Goal: Contribute content: Add original content to the website for others to see

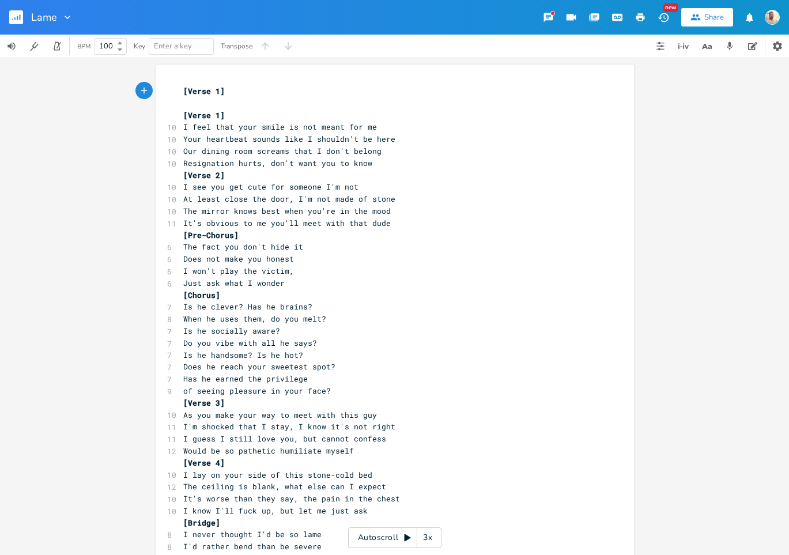
scroll to position [45, 0]
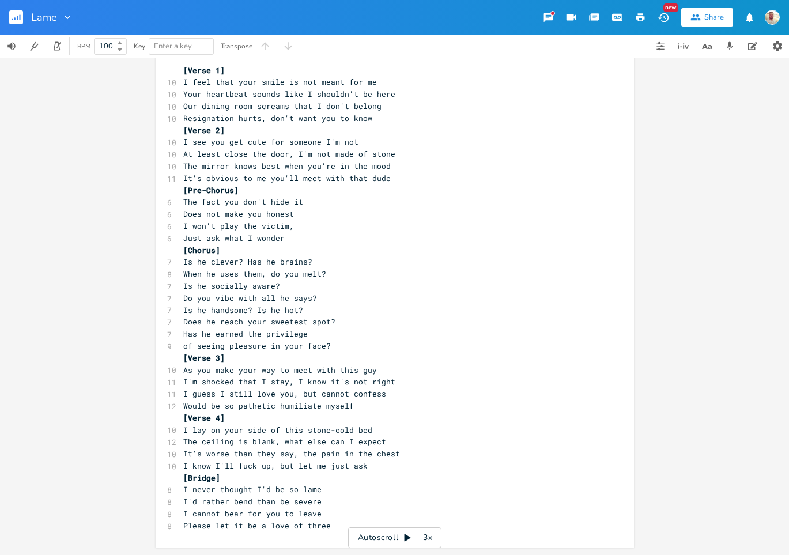
click at [216, 118] on span "Resignation hurts, don't want you to know" at bounding box center [277, 118] width 189 height 10
type textarea "Resignation"
click at [216, 118] on span "Resignation hurts, don't want you to know" at bounding box center [277, 118] width 189 height 10
click at [196, 123] on pre "Resignation hurts, don't want you to know" at bounding box center [389, 118] width 416 height 12
click at [198, 122] on span "Resignation hurts, don't want you to know" at bounding box center [277, 118] width 189 height 10
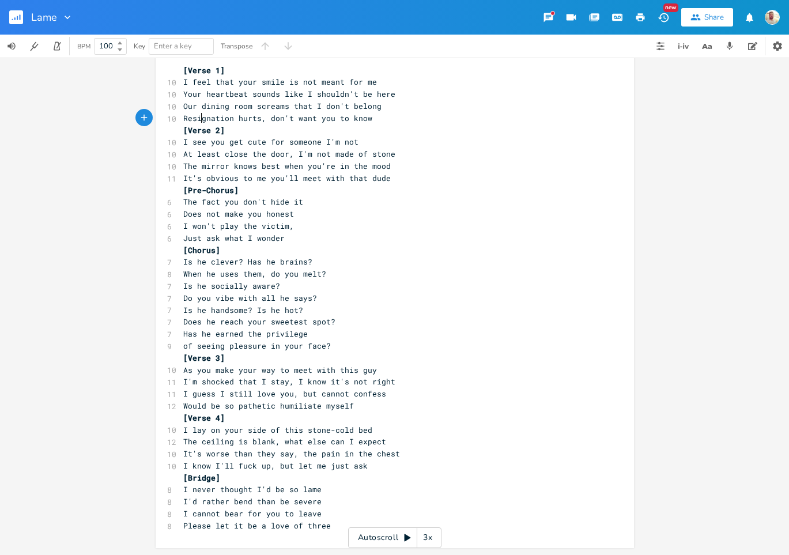
type textarea "Resignation"
click at [198, 122] on span "Resignation hurts, don't want you to know" at bounding box center [277, 118] width 189 height 10
click at [289, 274] on span "When he uses them, do you melt?" at bounding box center [254, 273] width 143 height 10
click at [282, 79] on span "I feel that your smile is not meant for me" at bounding box center [280, 82] width 194 height 10
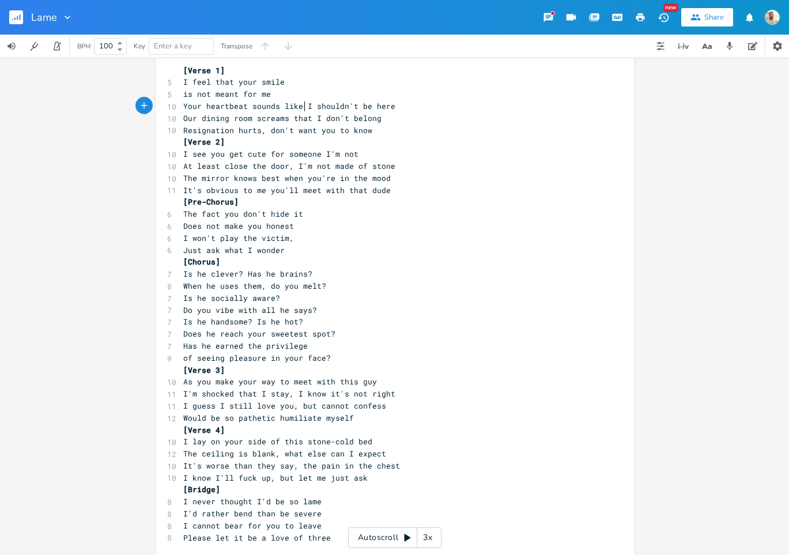
click at [300, 105] on span "Your heartbeat sounds like I shouldn't be here" at bounding box center [289, 106] width 212 height 10
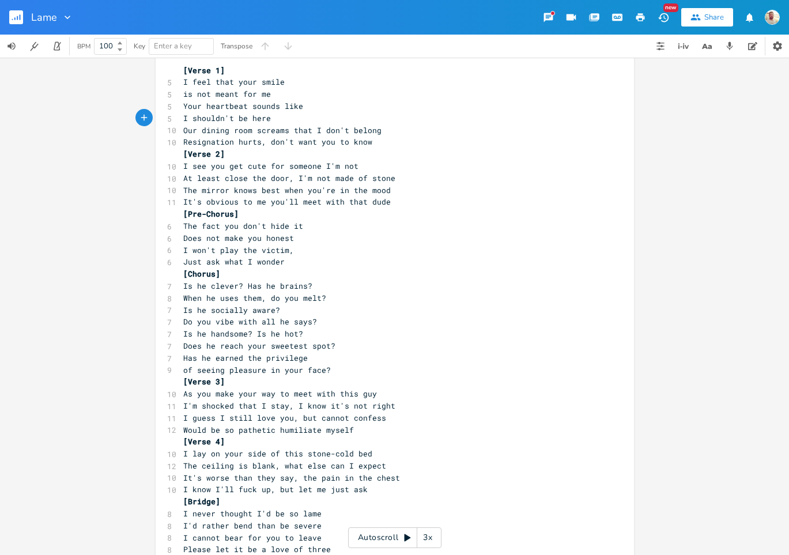
click at [287, 130] on span "Our dining room screams that I don't belong" at bounding box center [282, 130] width 198 height 10
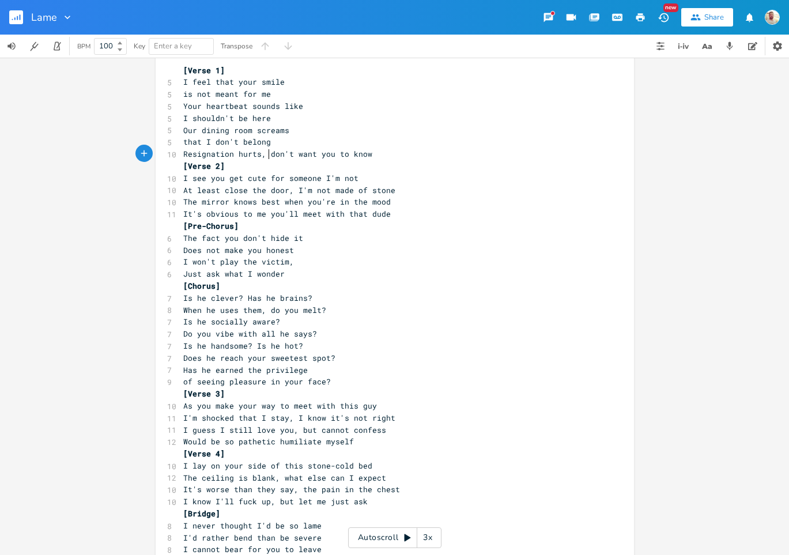
click at [266, 156] on span "Resignation hurts, don't want you to know" at bounding box center [277, 154] width 189 height 10
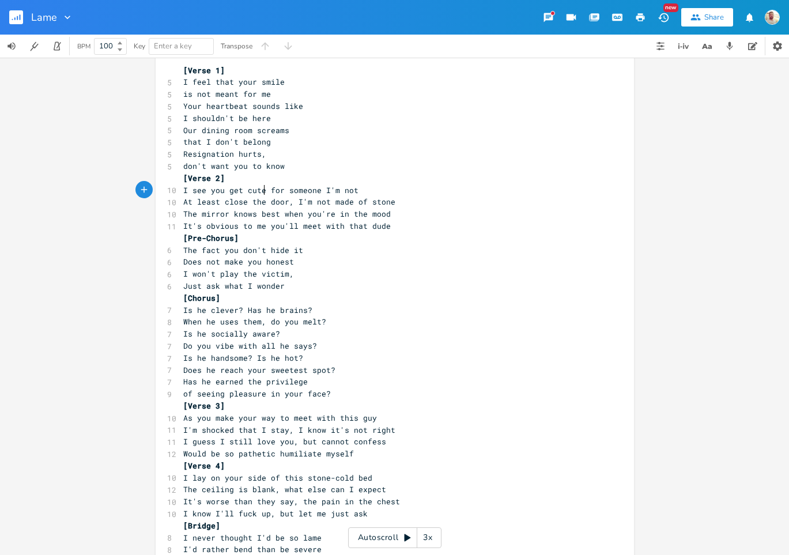
click at [260, 191] on span "I see you get cute for someone I'm not" at bounding box center [270, 190] width 175 height 10
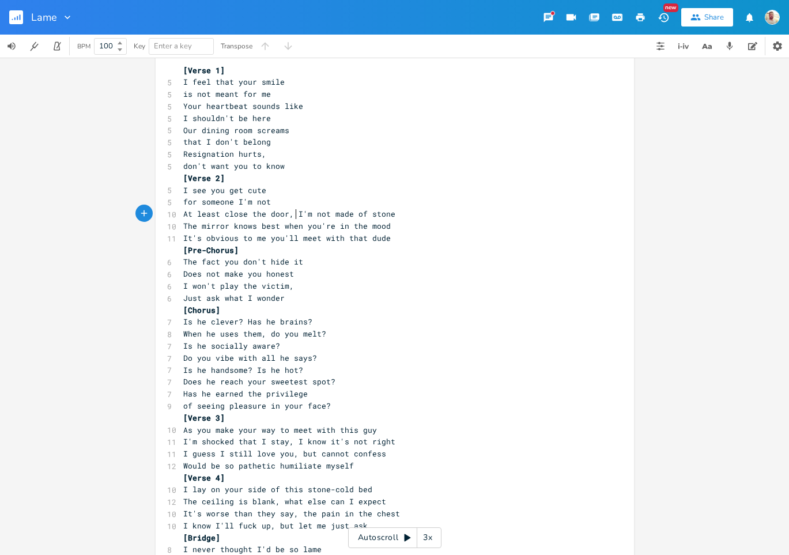
click at [292, 215] on span "At least close the door, I'm not made of stone" at bounding box center [289, 214] width 212 height 10
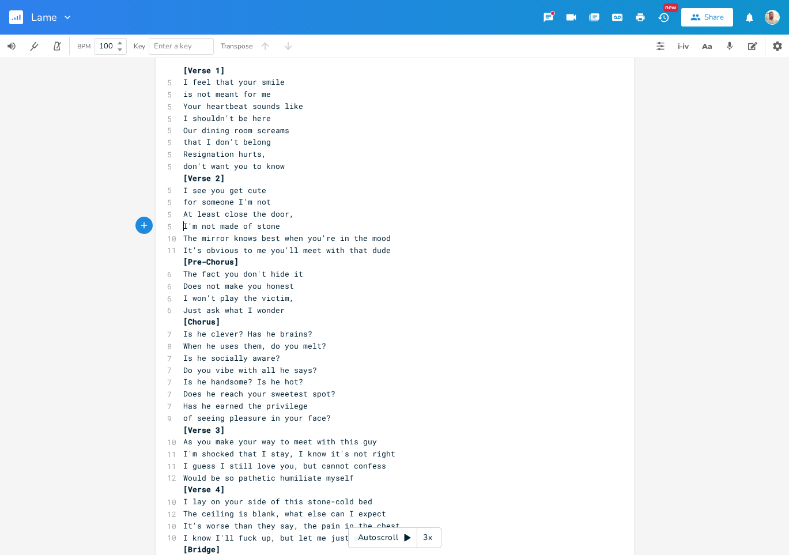
click at [278, 238] on span "The mirror knows best when you're in the mood" at bounding box center [286, 238] width 207 height 10
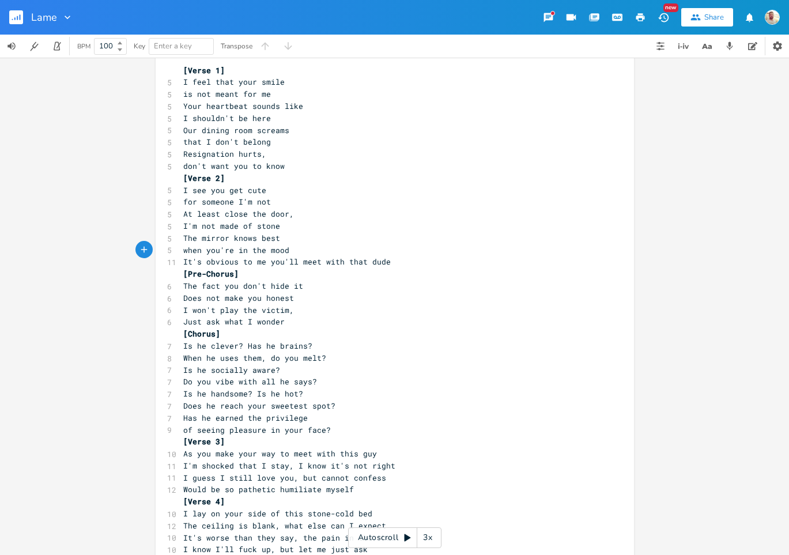
click at [266, 264] on span "It's obvious to me you'll meet with that dude" at bounding box center [286, 261] width 207 height 10
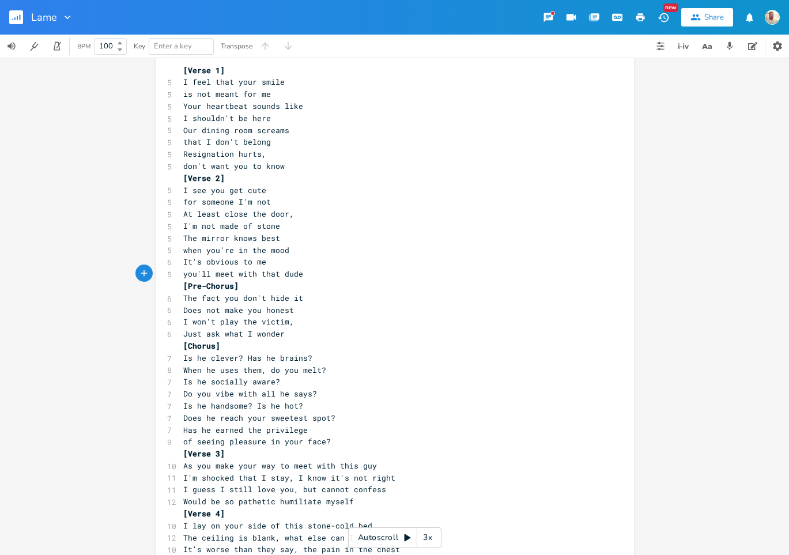
click at [183, 175] on span "[Verse 2]" at bounding box center [203, 178] width 41 height 10
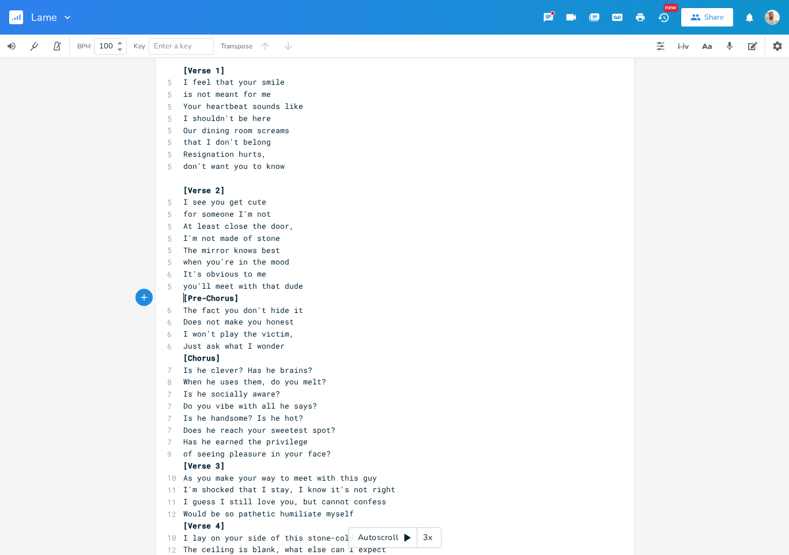
click at [181, 298] on pre "[Pre-Chorus]" at bounding box center [389, 298] width 416 height 12
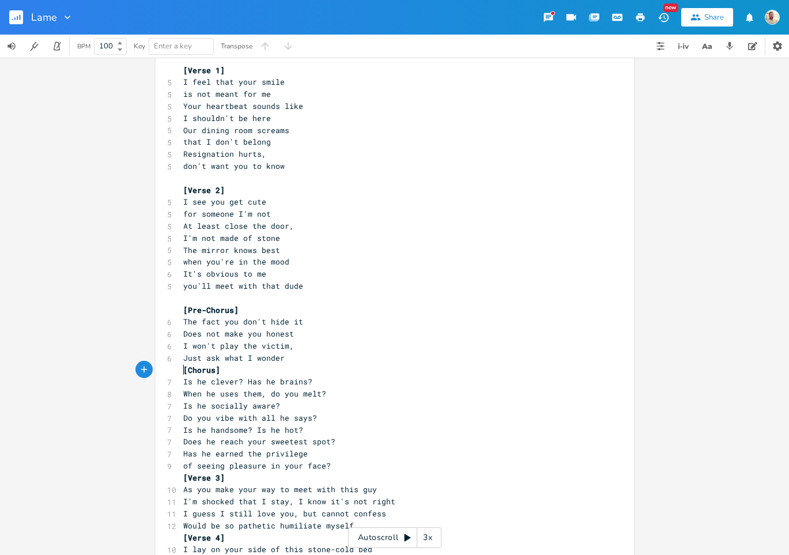
click at [183, 372] on span "[Chorus]" at bounding box center [201, 370] width 37 height 10
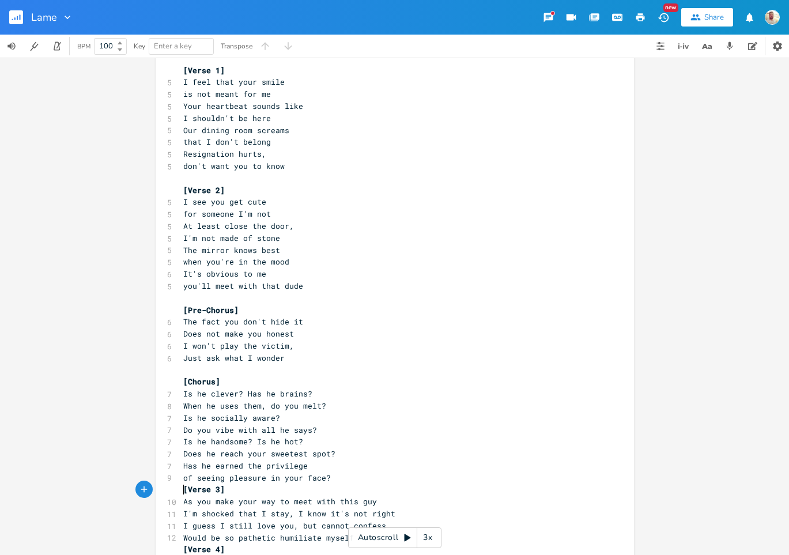
click at [183, 490] on span "[Verse 3]" at bounding box center [203, 489] width 41 height 10
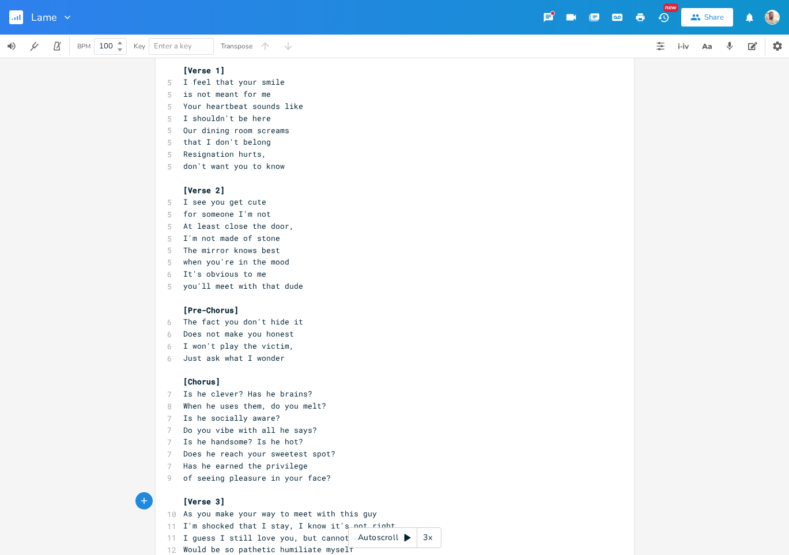
scroll to position [188, 0]
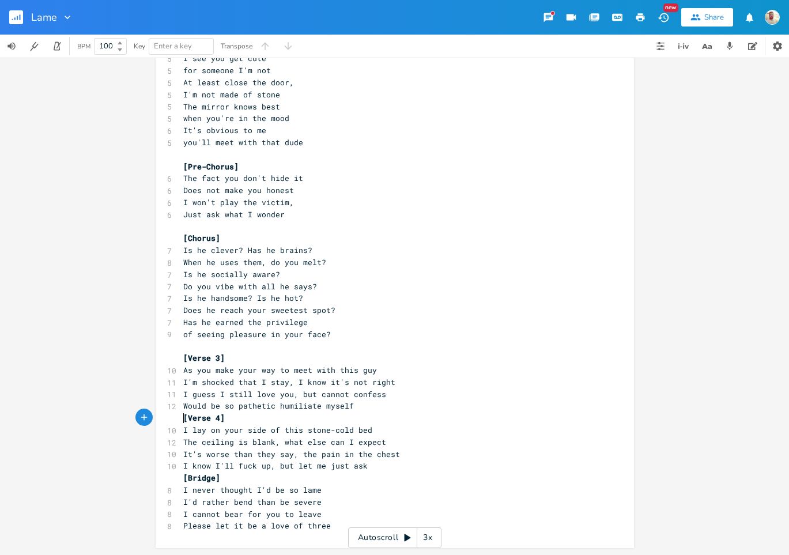
click at [183, 419] on span "[Verse 4]" at bounding box center [203, 417] width 41 height 10
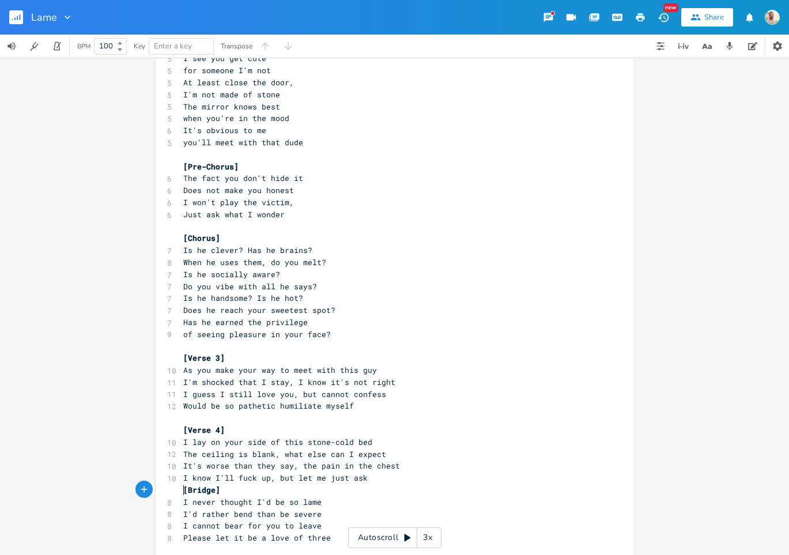
click at [181, 493] on pre "[Bridge]" at bounding box center [389, 490] width 416 height 12
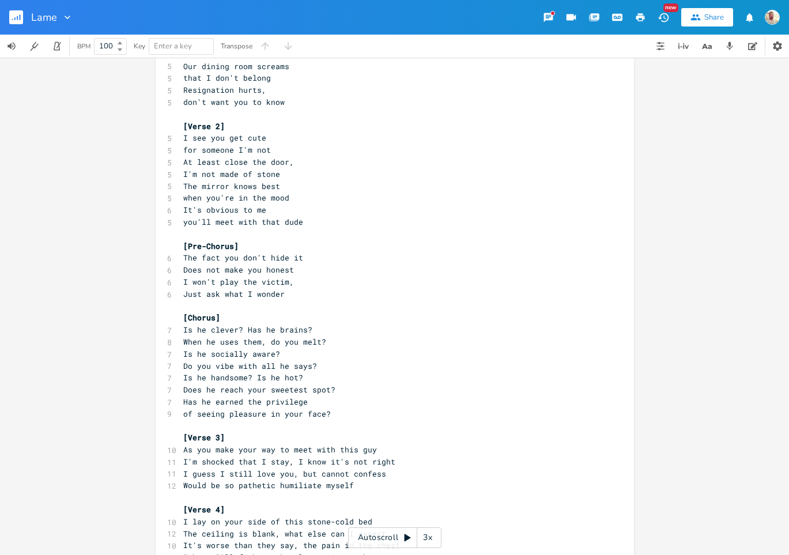
scroll to position [187, 0]
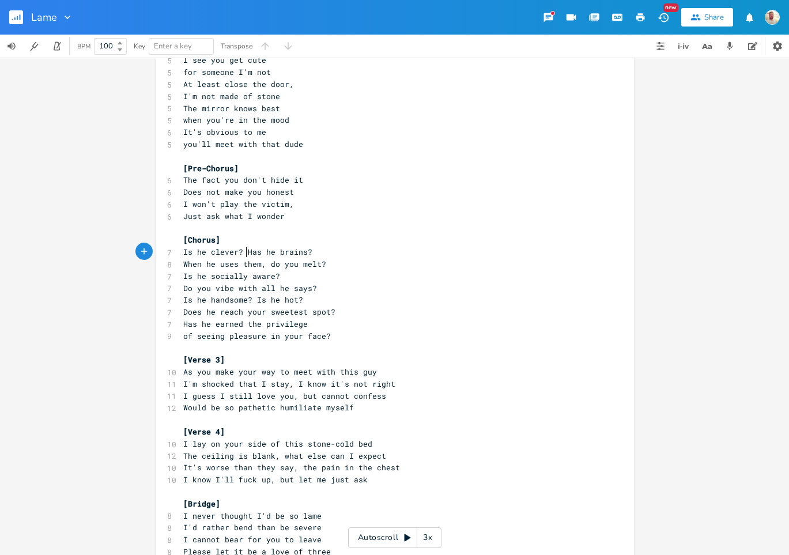
click at [243, 250] on span "Is he clever? Has he brains?" at bounding box center [247, 252] width 129 height 10
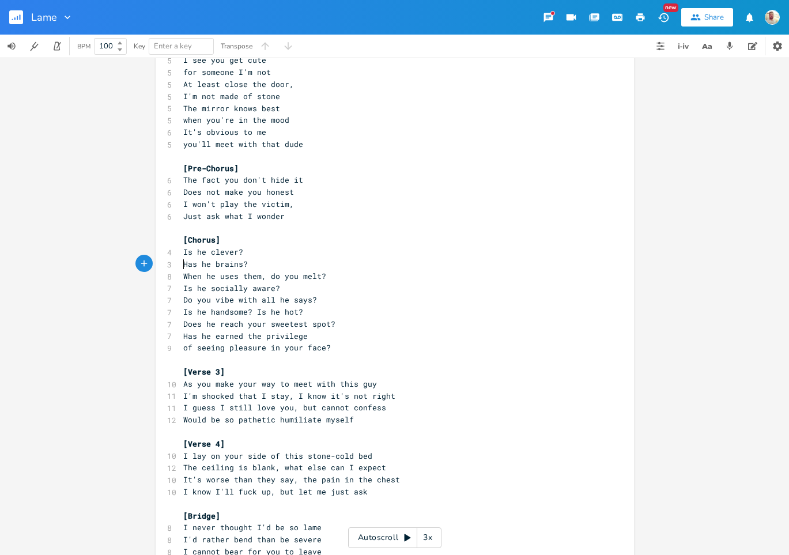
click at [264, 279] on span "When he uses them, do you melt?" at bounding box center [254, 276] width 143 height 10
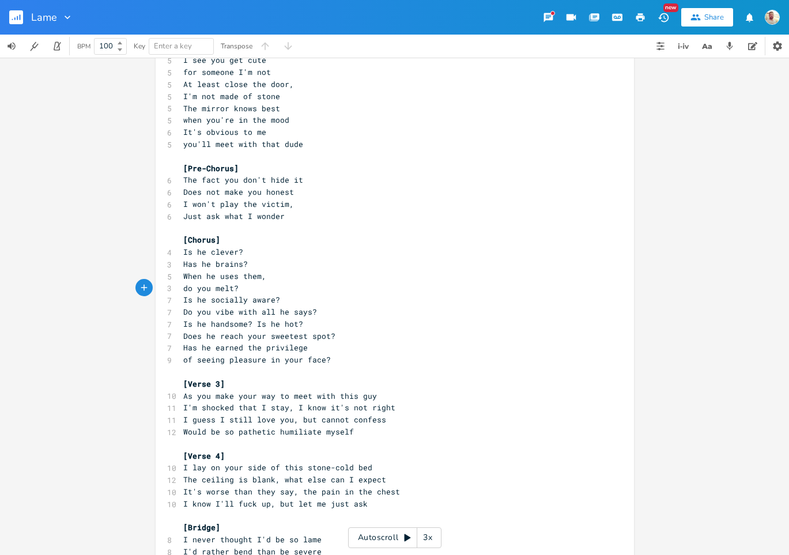
click at [221, 275] on span "When he uses them," at bounding box center [224, 276] width 83 height 10
type textarea "kisses you"
click at [272, 276] on span "When he kisses you them," at bounding box center [238, 276] width 111 height 10
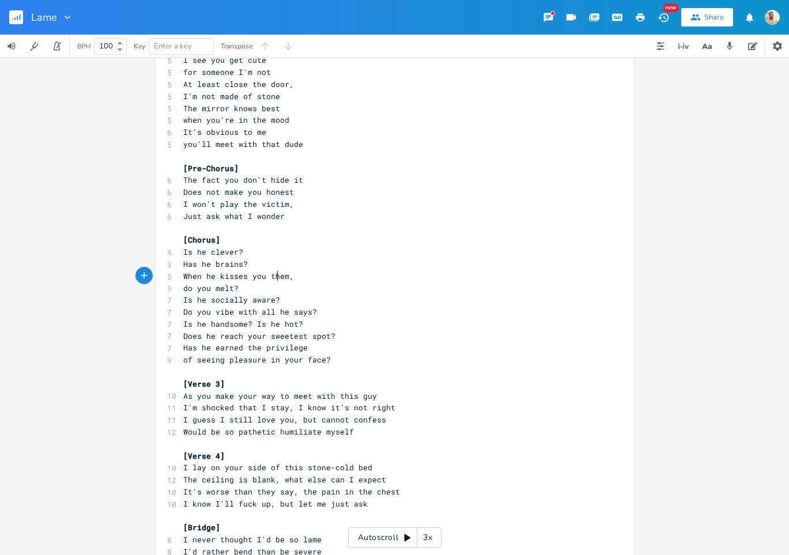
type textarea "them"
click at [272, 276] on span "When he kisses you them," at bounding box center [238, 276] width 111 height 10
click at [251, 325] on span "Is he handsome? Is he hot?" at bounding box center [243, 324] width 120 height 10
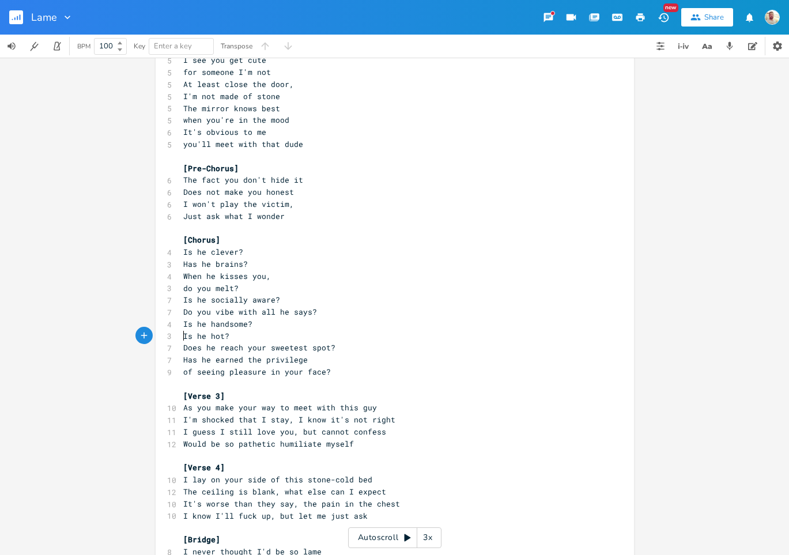
click at [183, 289] on span "do you melt?" at bounding box center [210, 288] width 55 height 10
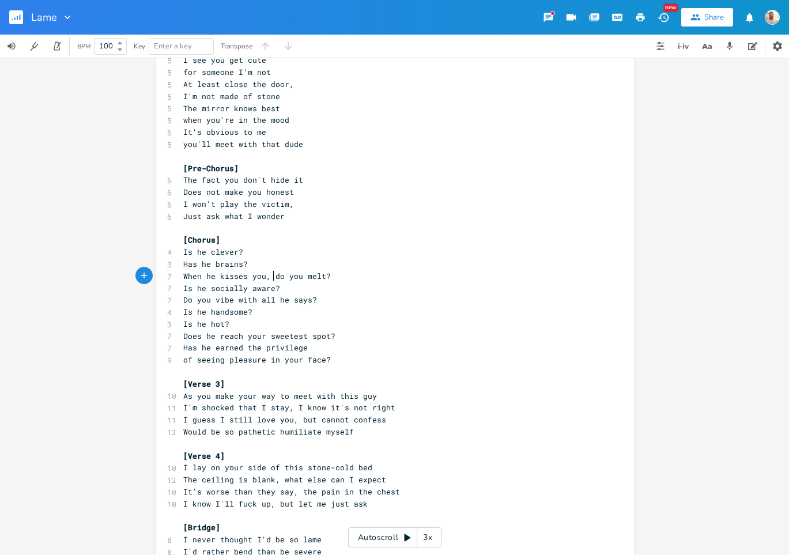
click at [183, 263] on span "Has he brains?" at bounding box center [215, 264] width 65 height 10
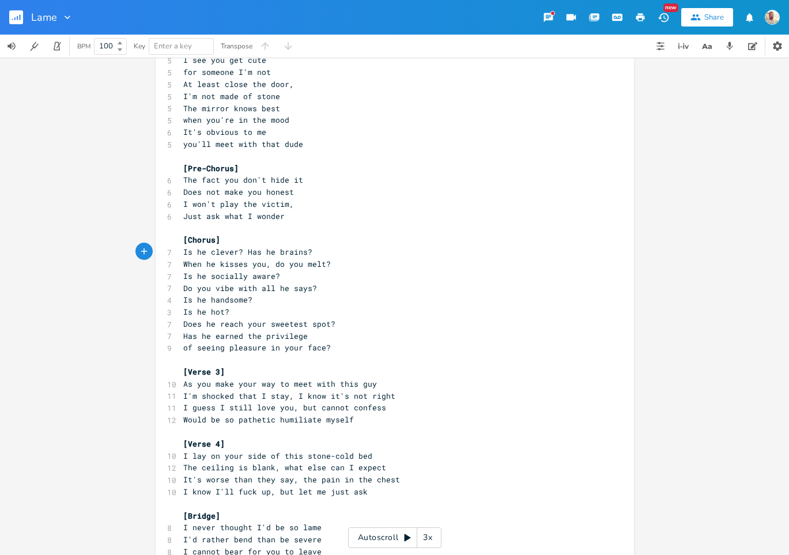
click at [183, 313] on span "Is he hot?" at bounding box center [206, 311] width 46 height 10
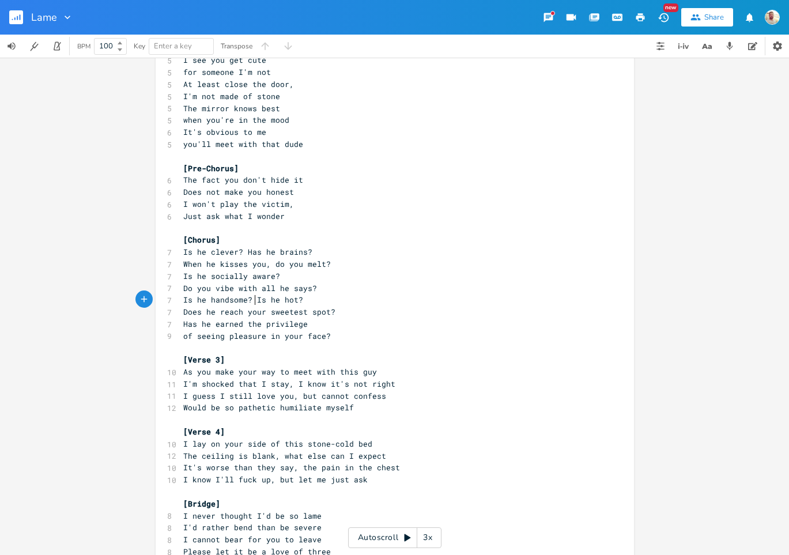
click at [275, 370] on span "As you make your way to meet with this guy" at bounding box center [280, 371] width 194 height 10
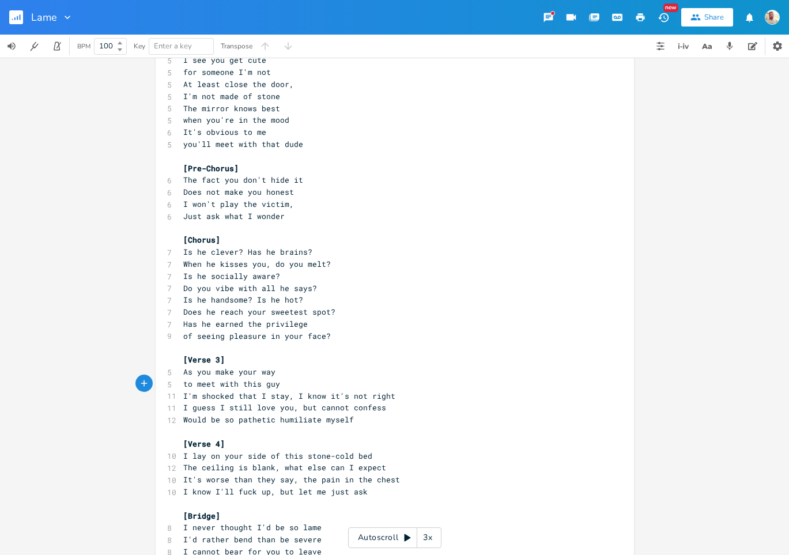
click at [291, 397] on span "I'm shocked that I stay, I know it's not right" at bounding box center [289, 396] width 212 height 10
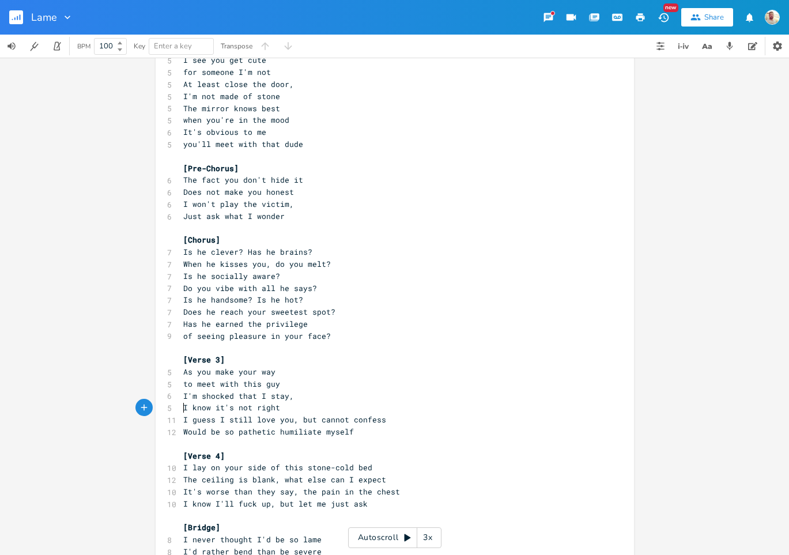
click at [296, 422] on span "I guess I still love you, but cannot confess" at bounding box center [284, 419] width 203 height 10
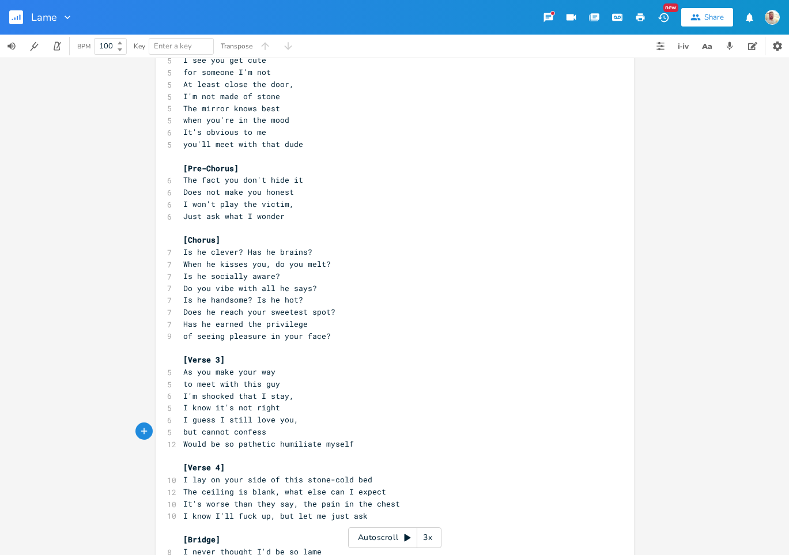
click at [274, 445] on span "Would be so pathetic humiliate myself" at bounding box center [268, 443] width 171 height 10
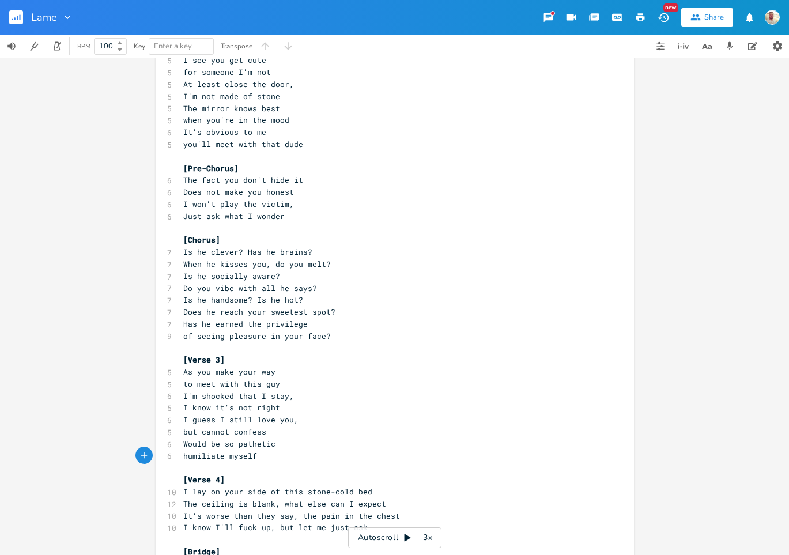
scroll to position [260, 0]
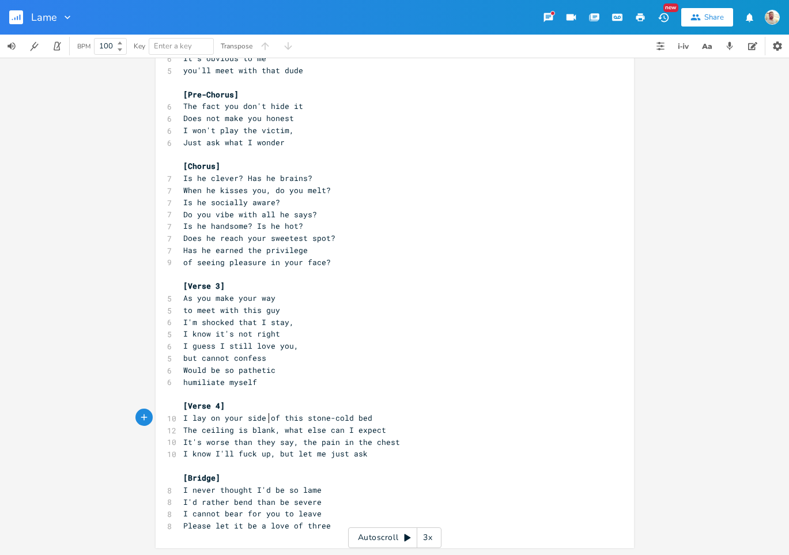
click at [265, 418] on span "I lay on your side of this stone-cold bed" at bounding box center [277, 417] width 189 height 10
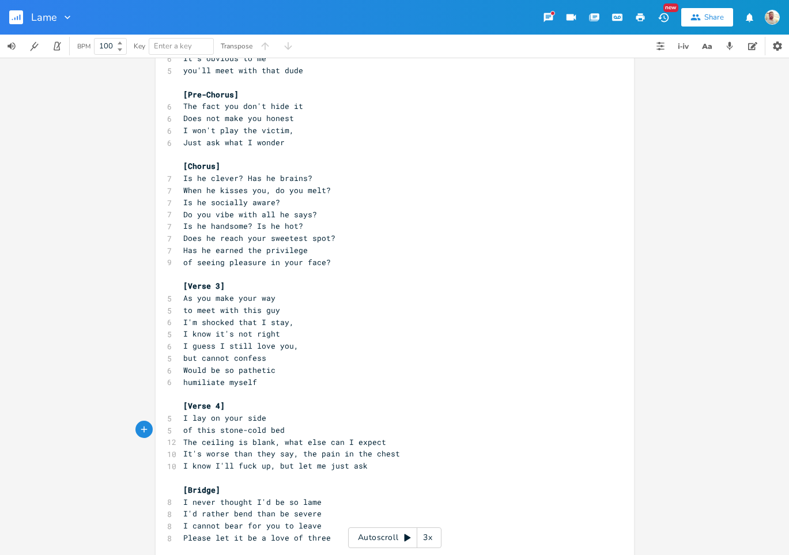
click at [277, 442] on span "The ceiling is blank, what else can I expect" at bounding box center [284, 442] width 203 height 10
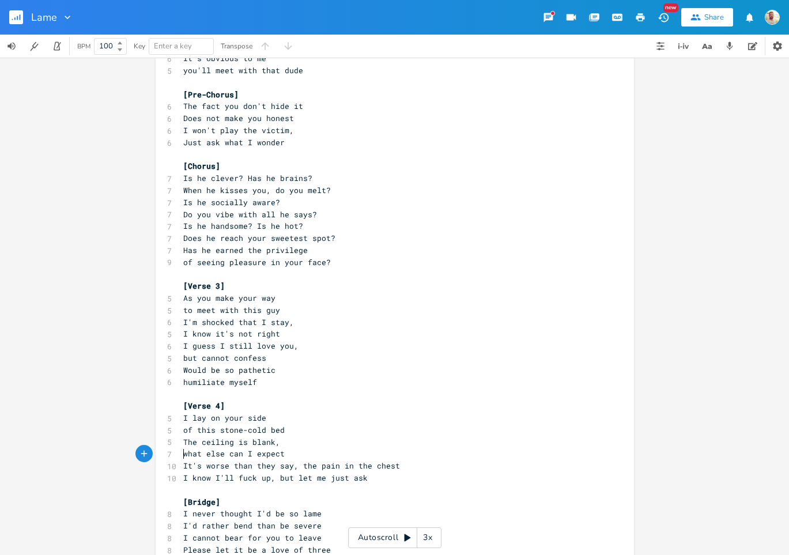
click at [296, 466] on span "It's worse than they say, the pain in the chest" at bounding box center [291, 465] width 217 height 10
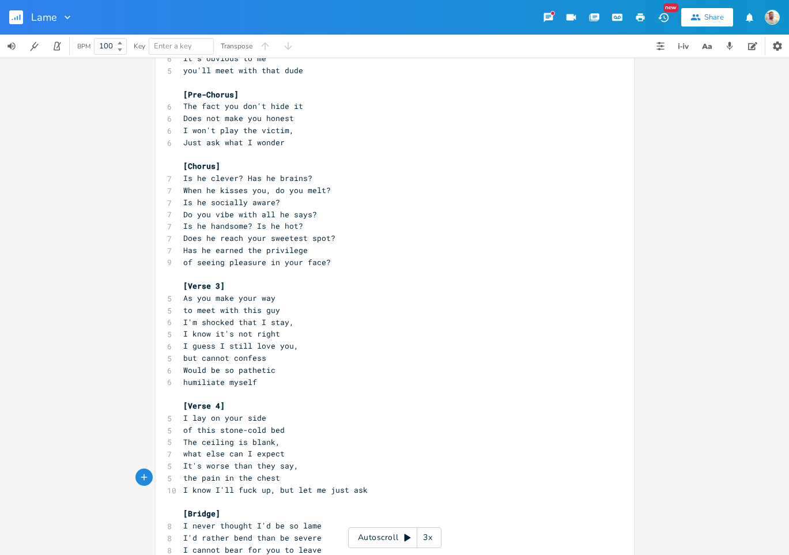
click at [274, 491] on span "I know I'll fuck up, but let me just ask" at bounding box center [275, 489] width 184 height 10
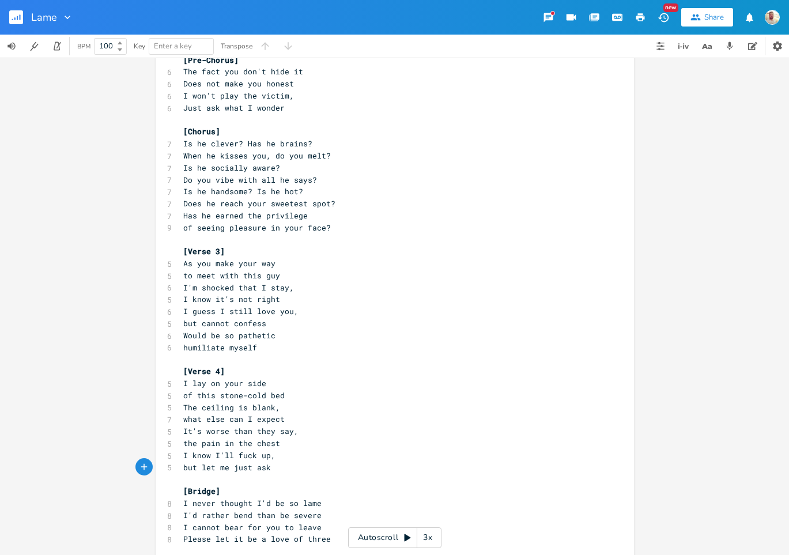
scroll to position [308, 0]
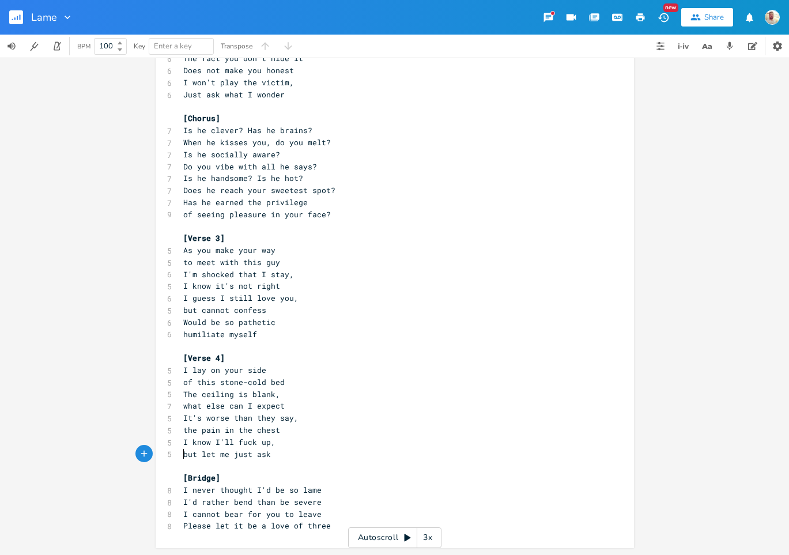
click at [296, 429] on pre "the pain in the chest" at bounding box center [389, 430] width 416 height 12
type textarea "[Verse 1] [Verse 1] I feel that your smile is not meant for me Your heartbeat s…"
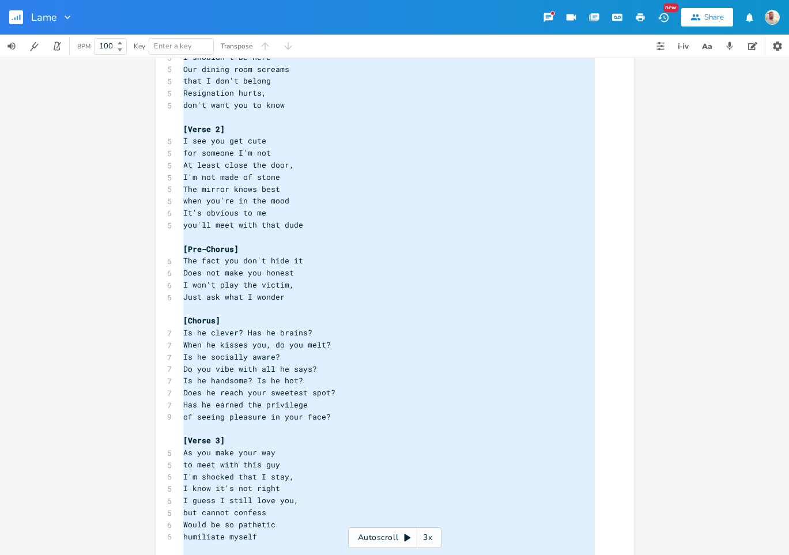
scroll to position [0, 0]
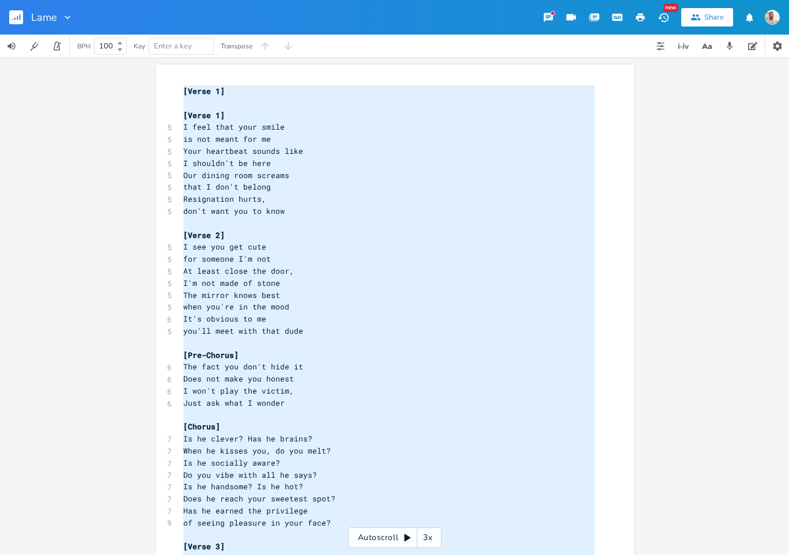
click at [228, 108] on pre "​" at bounding box center [389, 103] width 416 height 12
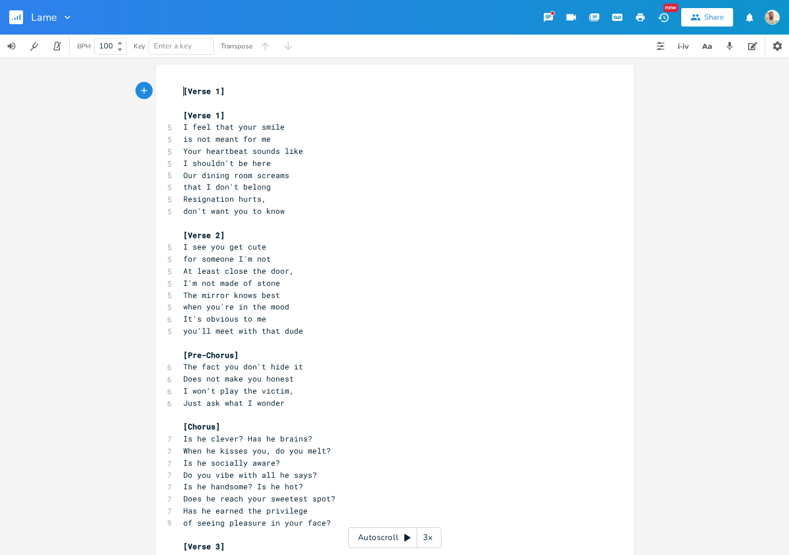
type textarea "[Verse 1]"
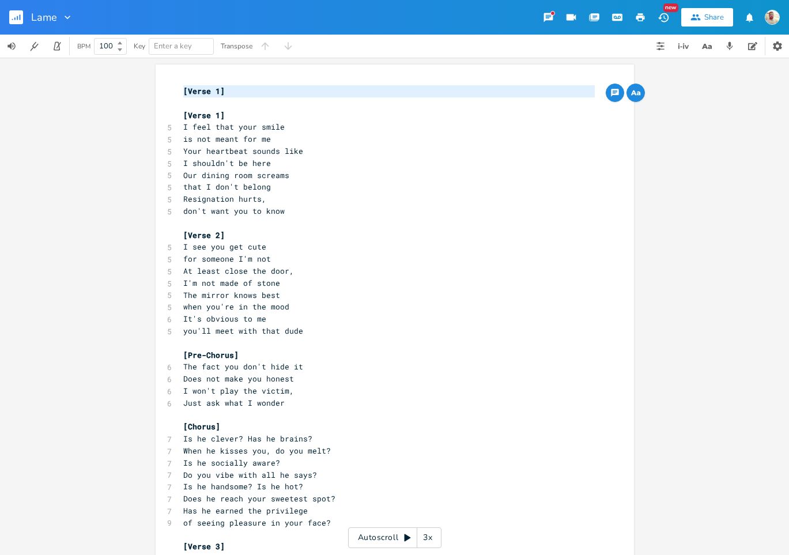
drag, startPoint x: 180, startPoint y: 93, endPoint x: 213, endPoint y: 108, distance: 36.1
click at [213, 108] on div "[Verse 1] ​ [Verse 1] 5 I feel that your smile 5 is not meant for me 5 Your hea…" at bounding box center [389, 462] width 416 height 755
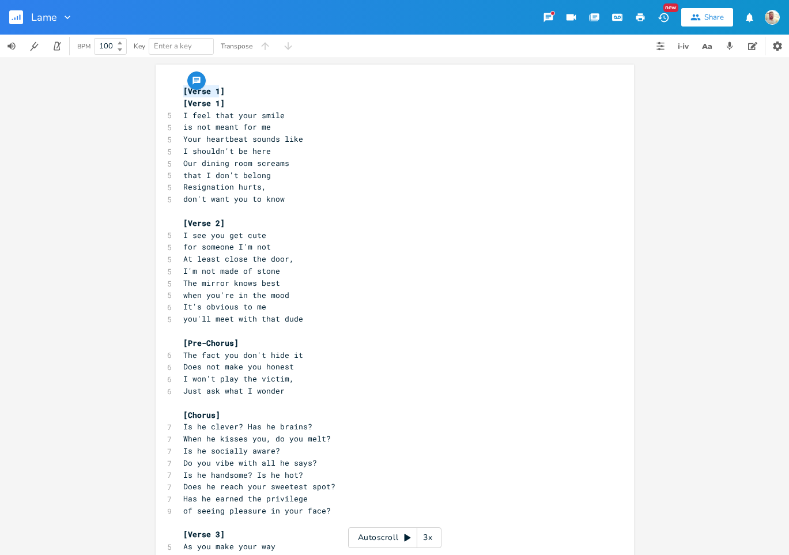
type textarea "[Verse 1]"
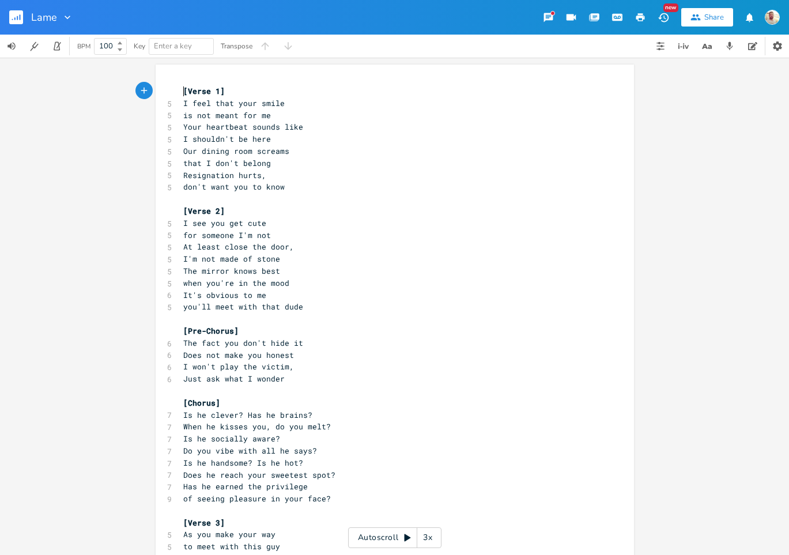
click at [256, 141] on span "I shouldn't be here" at bounding box center [227, 139] width 88 height 10
type textarea "[Verse 1] I feel that your smile is not meant for me Your heartbeat sounds like…"
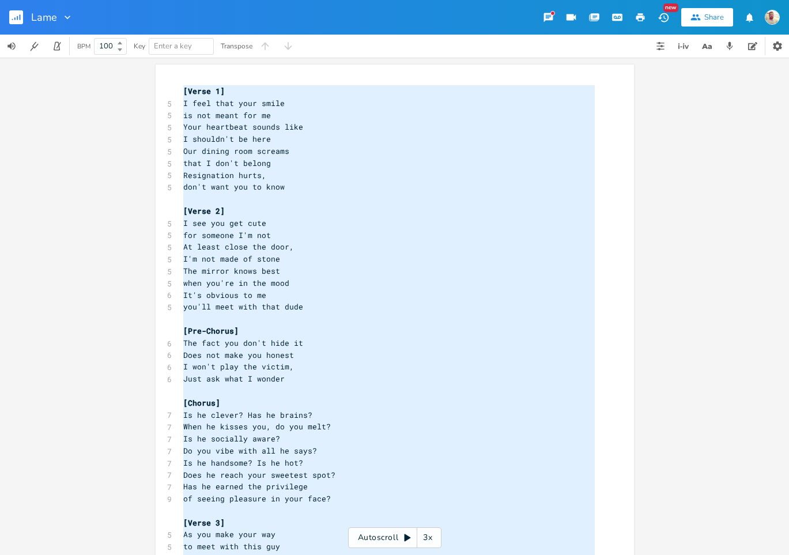
scroll to position [278, 0]
